Goal: Task Accomplishment & Management: Complete application form

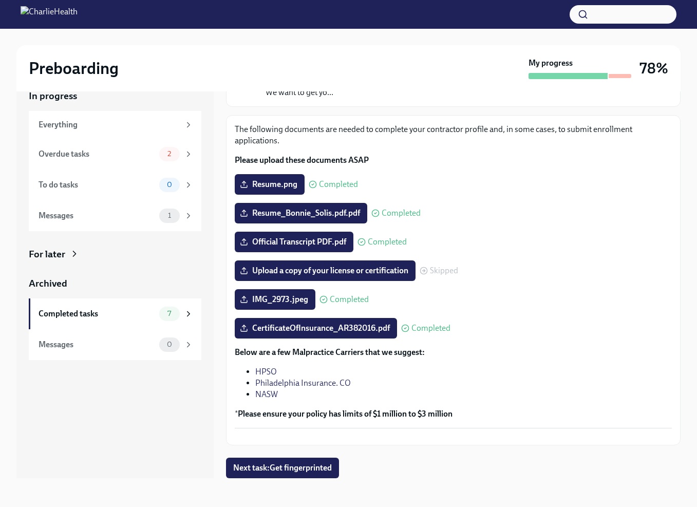
scroll to position [83, 0]
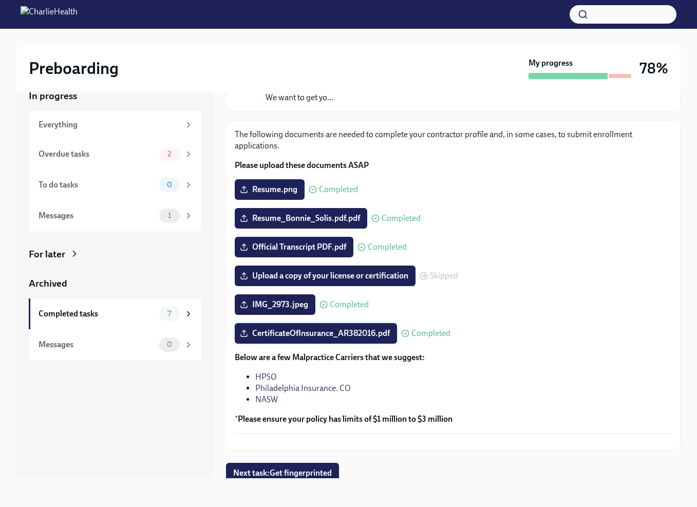
click at [279, 331] on span "CertificateOfInsurance_AR382016.pdf" at bounding box center [316, 333] width 148 height 10
click at [0, 0] on input "CertificateOfInsurance_AR382016.pdf" at bounding box center [0, 0] width 0 height 0
click at [244, 333] on icon at bounding box center [244, 333] width 8 height 8
click at [0, 0] on input "CertificateOfInsurance_AR382016.pdf" at bounding box center [0, 0] width 0 height 0
click at [439, 330] on span "Completed" at bounding box center [430, 333] width 39 height 8
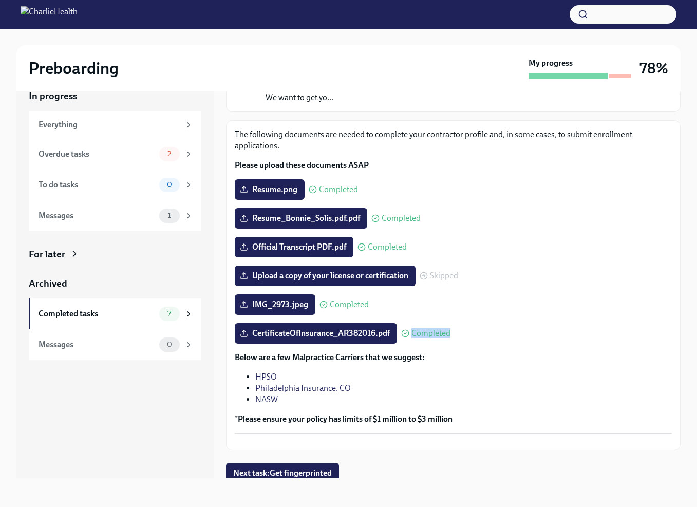
click at [439, 330] on span "Completed" at bounding box center [430, 333] width 39 height 8
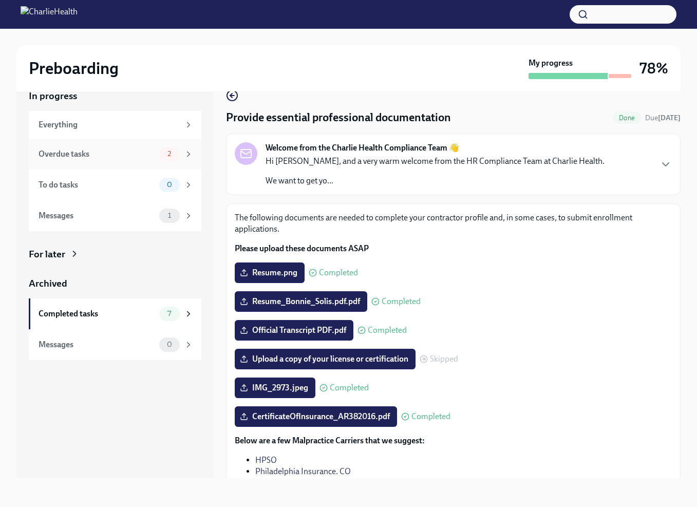
scroll to position [0, 0]
click at [141, 152] on div "Overdue tasks" at bounding box center [97, 153] width 117 height 11
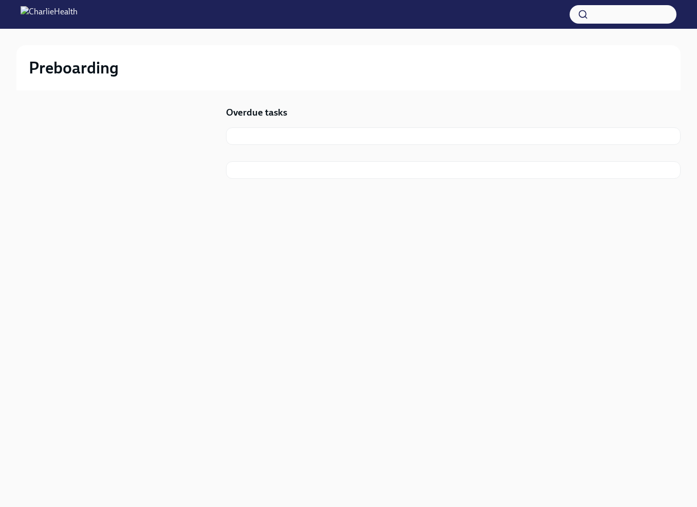
scroll to position [1, 0]
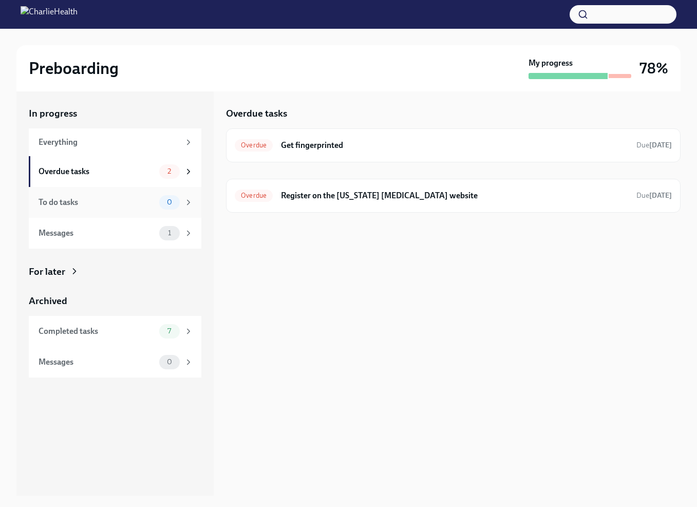
click at [74, 197] on div "To do tasks" at bounding box center [97, 202] width 117 height 11
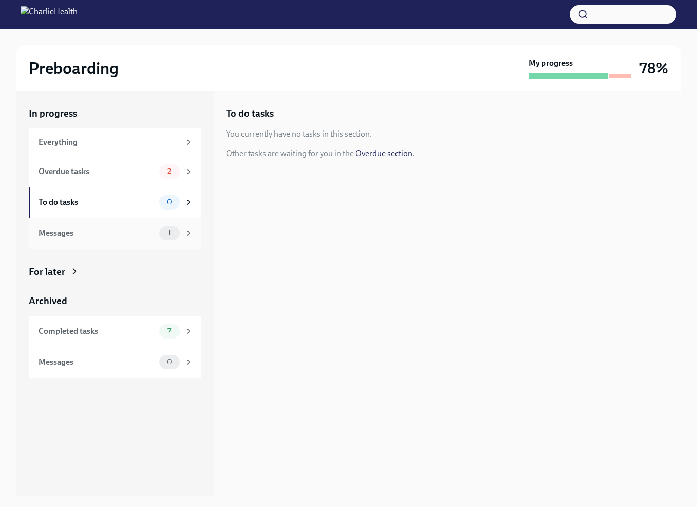
click at [77, 233] on div "Messages" at bounding box center [97, 232] width 117 height 11
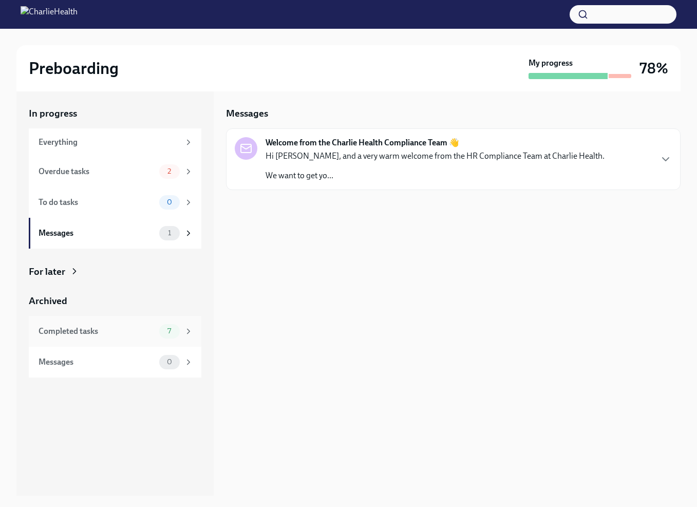
click at [71, 321] on div "Completed tasks 7" at bounding box center [115, 331] width 172 height 31
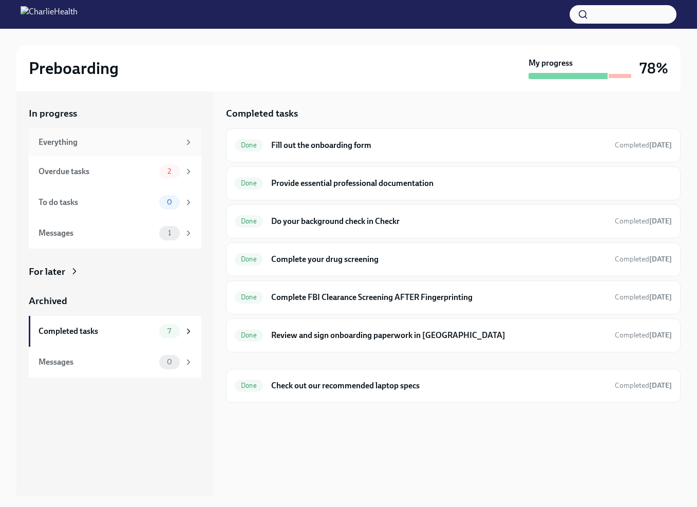
click at [145, 146] on div "Everything" at bounding box center [109, 142] width 141 height 11
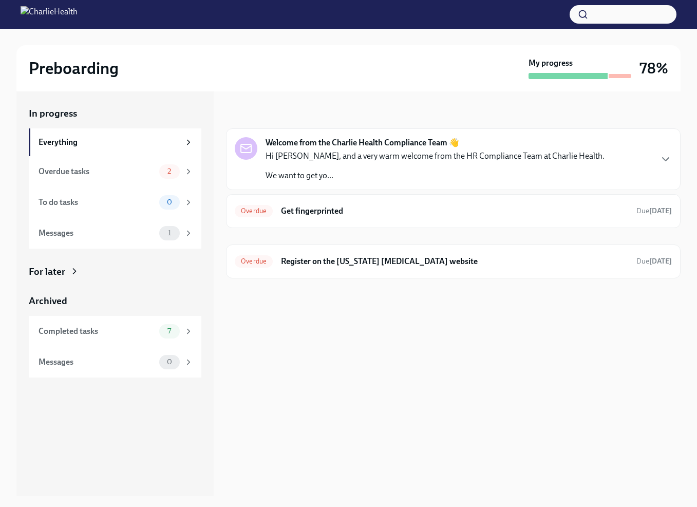
click at [341, 168] on div "Hi [PERSON_NAME], and a very warm welcome from the HR Compliance Team at Charli…" at bounding box center [434, 165] width 339 height 31
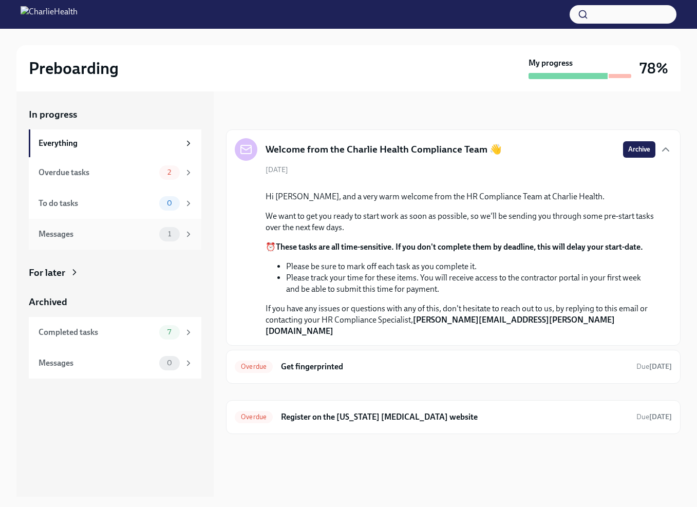
click at [130, 229] on div "Messages" at bounding box center [97, 233] width 117 height 11
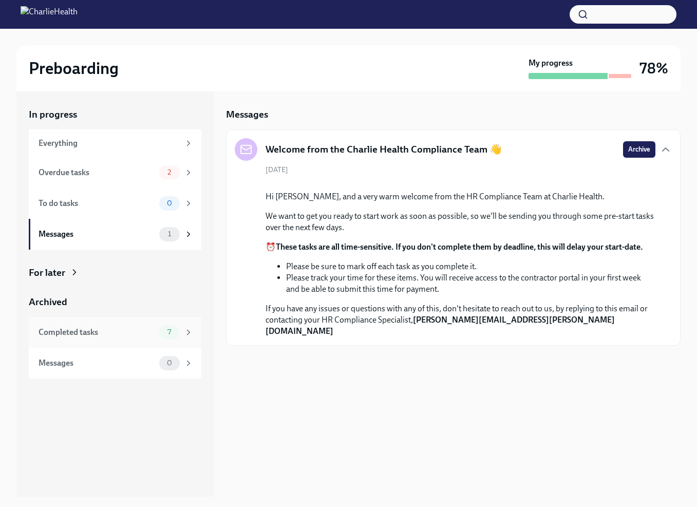
click at [122, 328] on div "Completed tasks" at bounding box center [97, 331] width 117 height 11
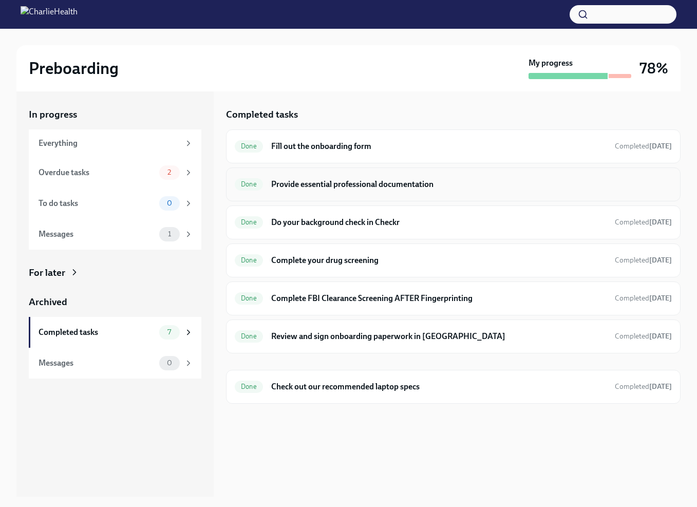
click at [353, 184] on h6 "Provide essential professional documentation" at bounding box center [471, 184] width 400 height 11
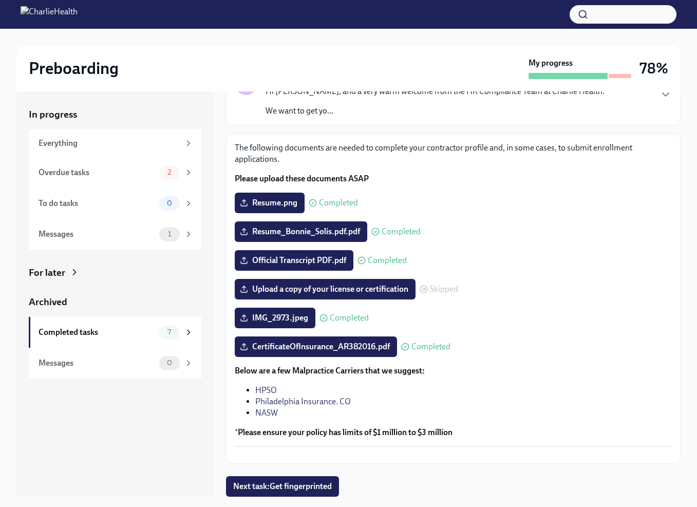
scroll to position [123, 0]
